Goal: Task Accomplishment & Management: Use online tool/utility

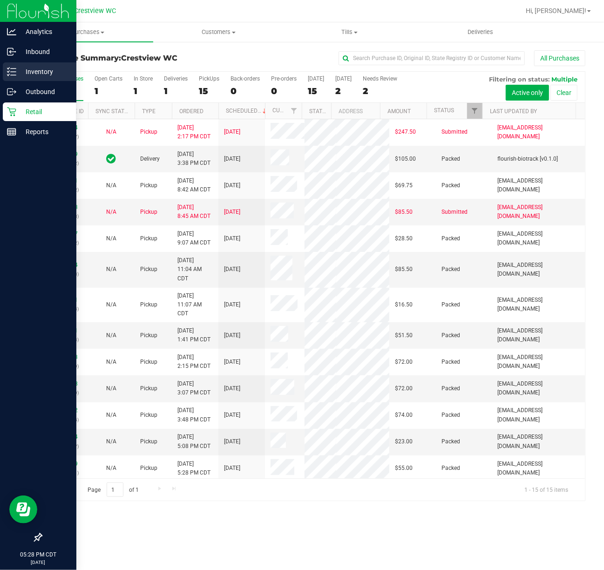
click at [30, 73] on p "Inventory" at bounding box center [44, 71] width 56 height 11
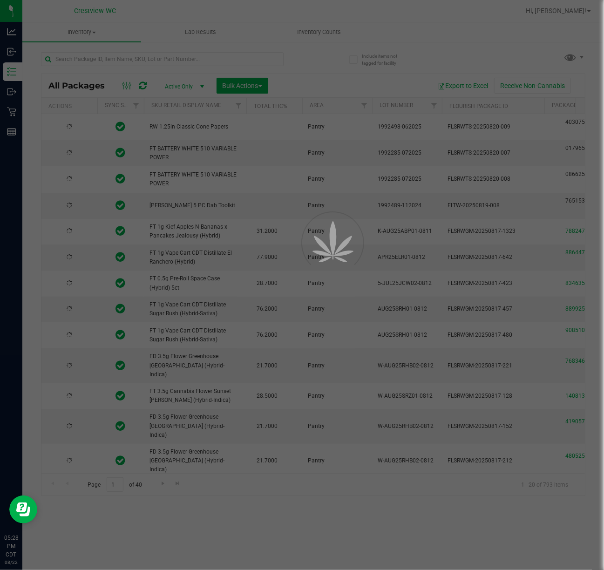
click at [168, 58] on div at bounding box center [302, 285] width 604 height 570
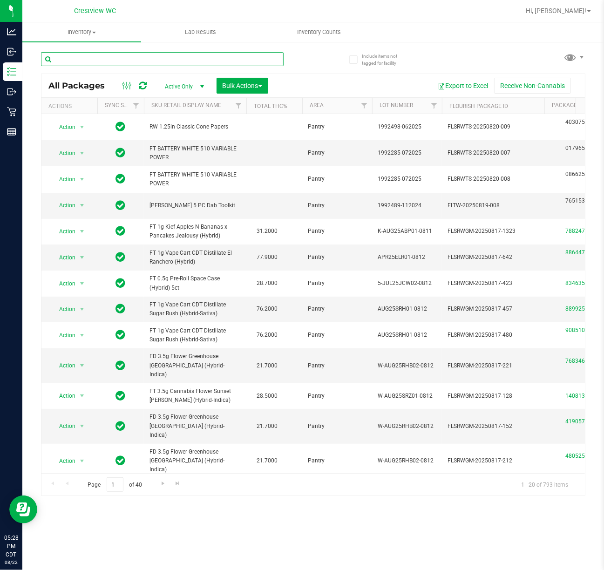
click at [168, 58] on input "text" at bounding box center [162, 59] width 243 height 14
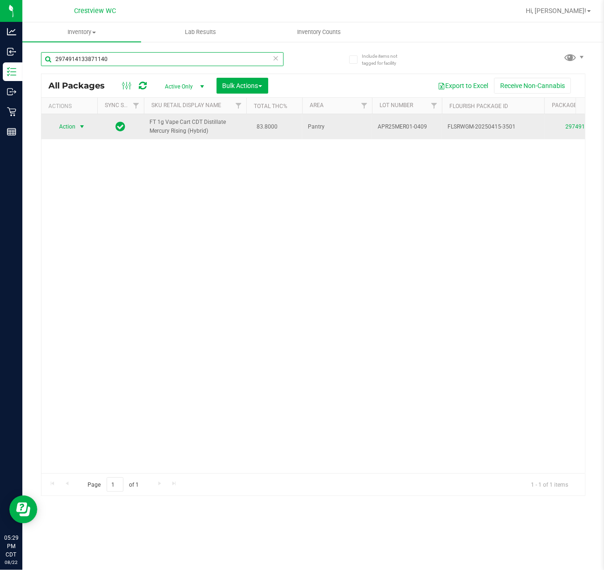
type input "2974914133871140"
click at [77, 127] on span "select" at bounding box center [82, 126] width 12 height 13
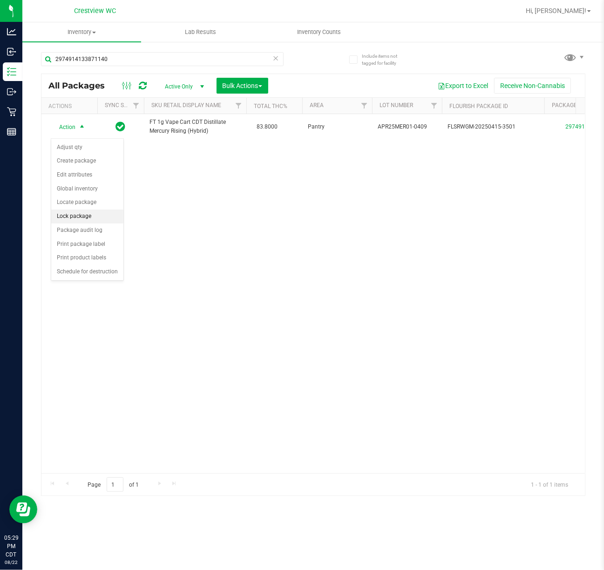
click at [91, 219] on li "Lock package" at bounding box center [87, 217] width 72 height 14
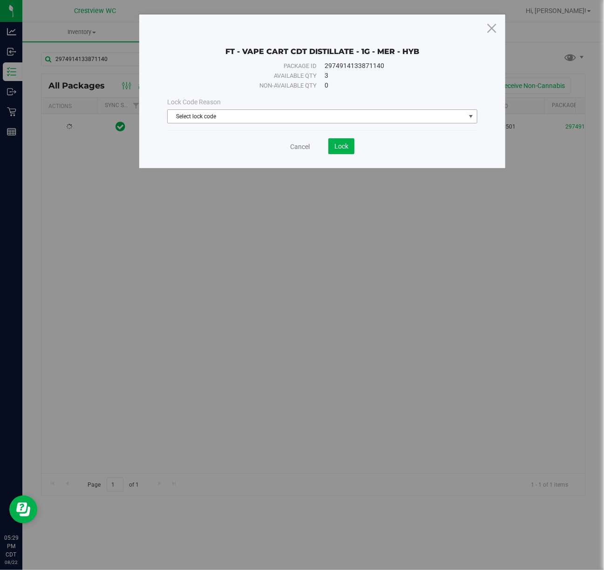
click at [367, 112] on span "Select lock code" at bounding box center [316, 116] width 297 height 13
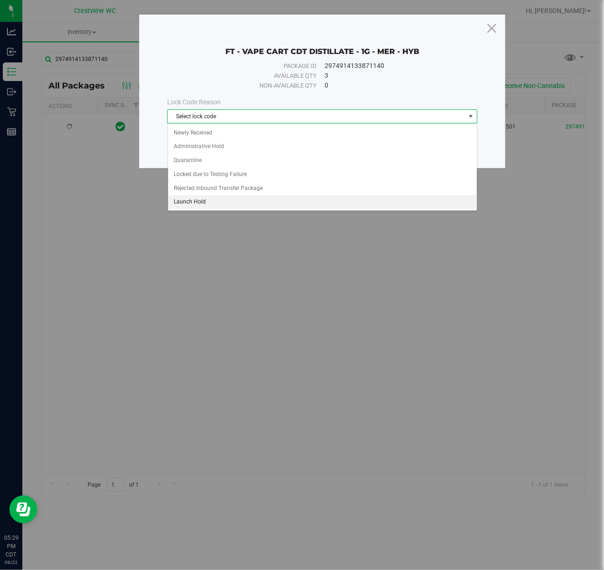
click at [200, 203] on li "Launch Hold" at bounding box center [322, 202] width 309 height 14
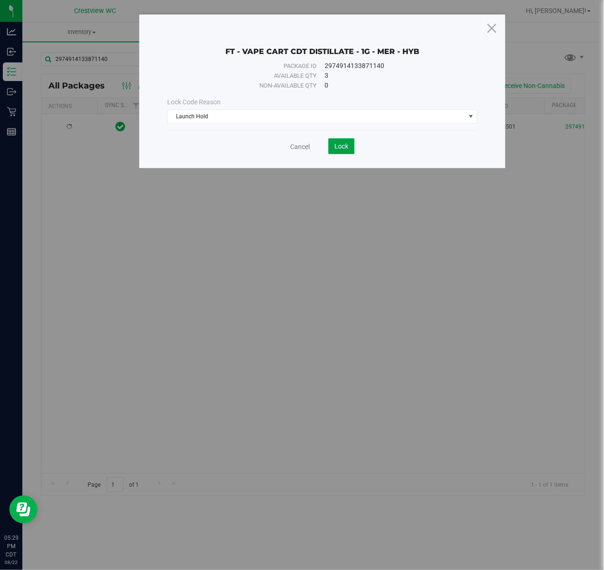
click at [349, 146] on button "Lock" at bounding box center [341, 146] width 26 height 16
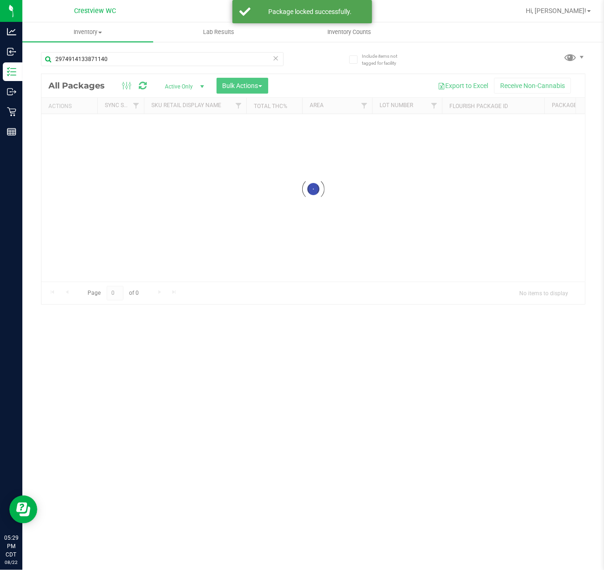
click at [286, 189] on div at bounding box center [313, 189] width 544 height 230
